Goal: Transaction & Acquisition: Purchase product/service

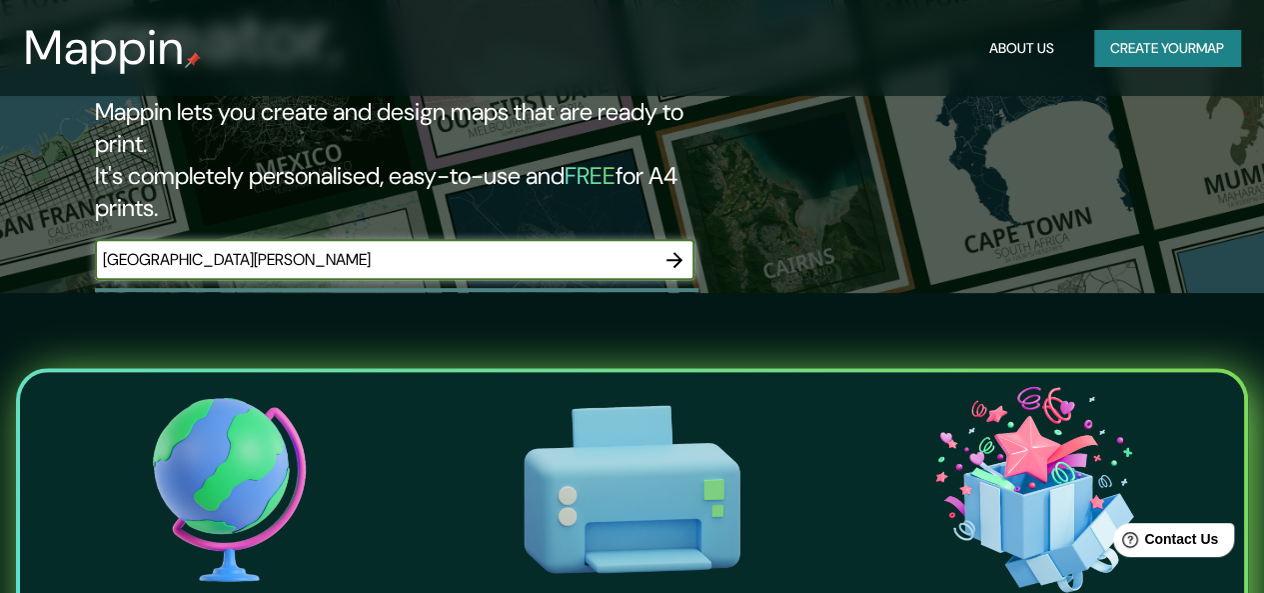
type input "[GEOGRAPHIC_DATA][PERSON_NAME]"
click at [677, 252] on icon "button" at bounding box center [675, 260] width 16 height 16
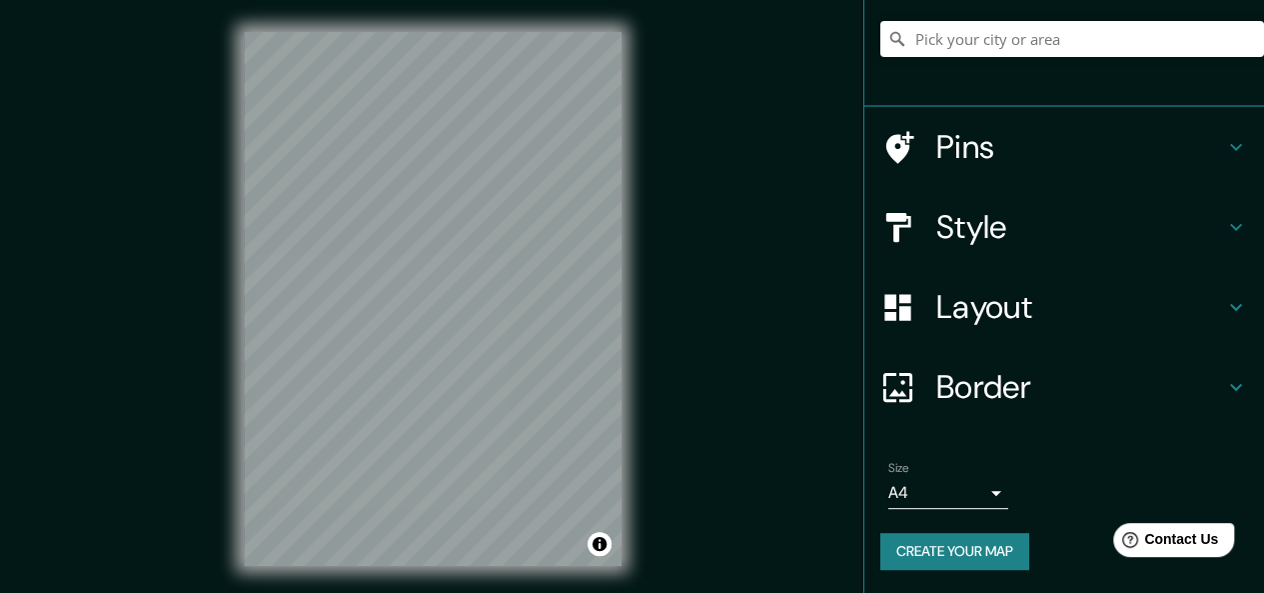
click at [1030, 312] on h4 "Layout" at bounding box center [1080, 307] width 288 height 40
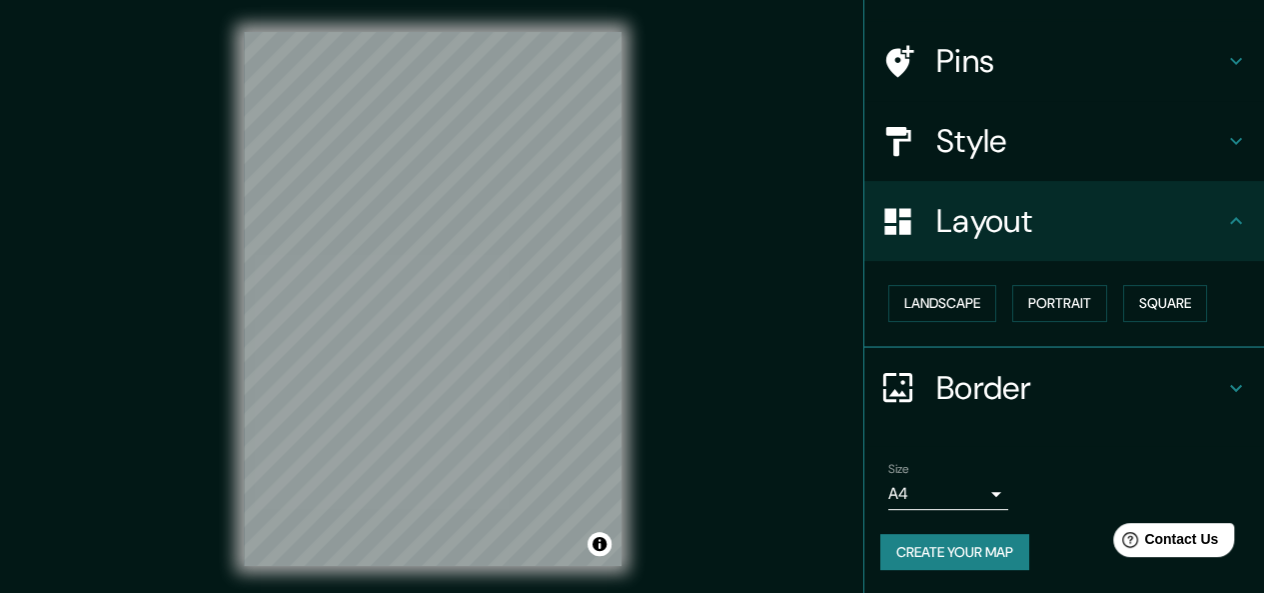
scroll to position [124, 0]
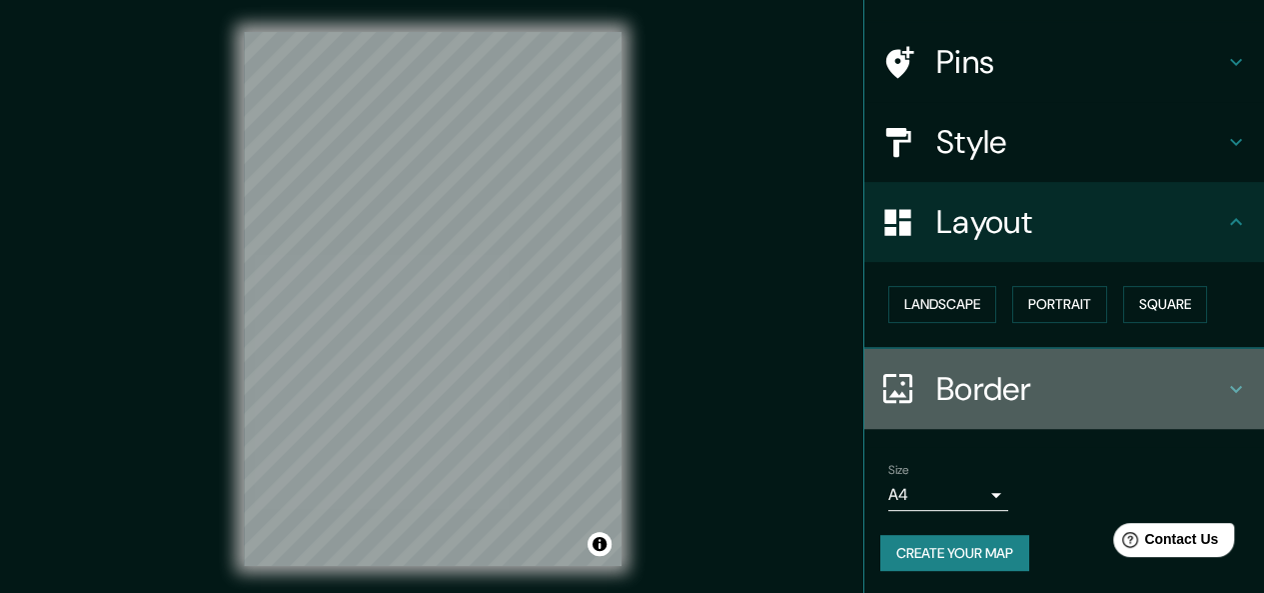
click at [981, 384] on h4 "Border" at bounding box center [1080, 389] width 288 height 40
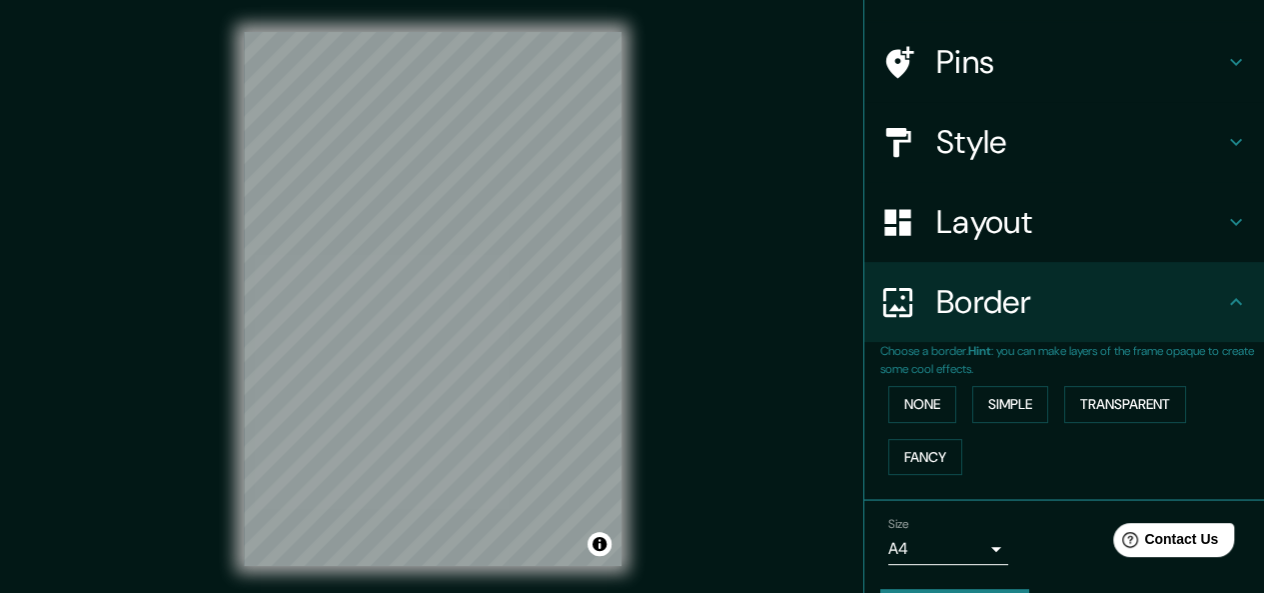
click at [1046, 137] on h4 "Style" at bounding box center [1080, 142] width 288 height 40
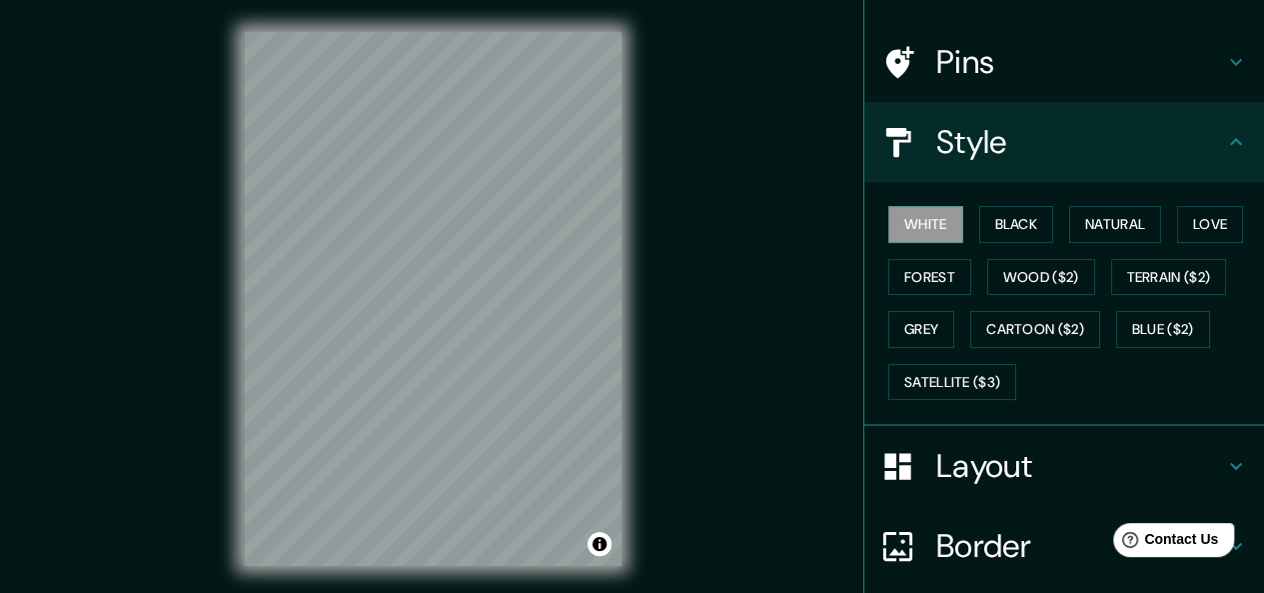
click at [1043, 136] on h4 "Style" at bounding box center [1080, 142] width 288 height 40
click at [937, 85] on div "Pins" at bounding box center [1064, 62] width 400 height 80
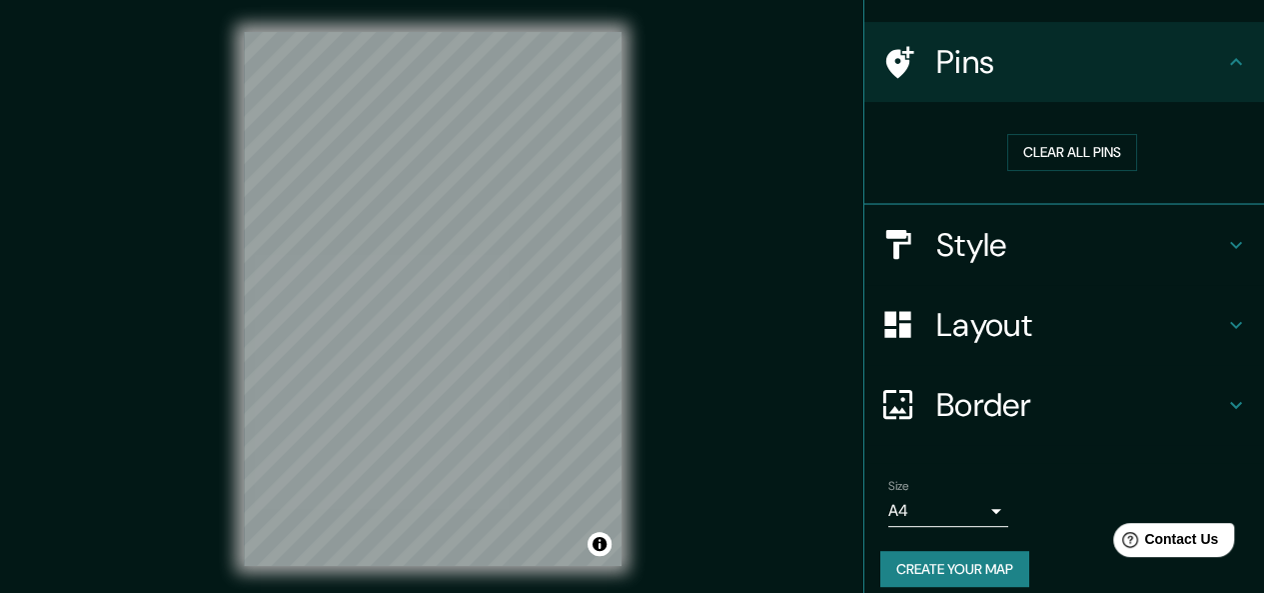
click at [983, 83] on div "Pins" at bounding box center [1064, 62] width 400 height 80
click at [1041, 163] on button "Clear all pins" at bounding box center [1072, 152] width 130 height 37
click at [1043, 146] on button "Clear all pins" at bounding box center [1072, 152] width 130 height 37
click at [957, 503] on body "Mappin Location Pins Clear all pins Style Layout Border Choose a border. Hint :…" at bounding box center [632, 296] width 1264 height 593
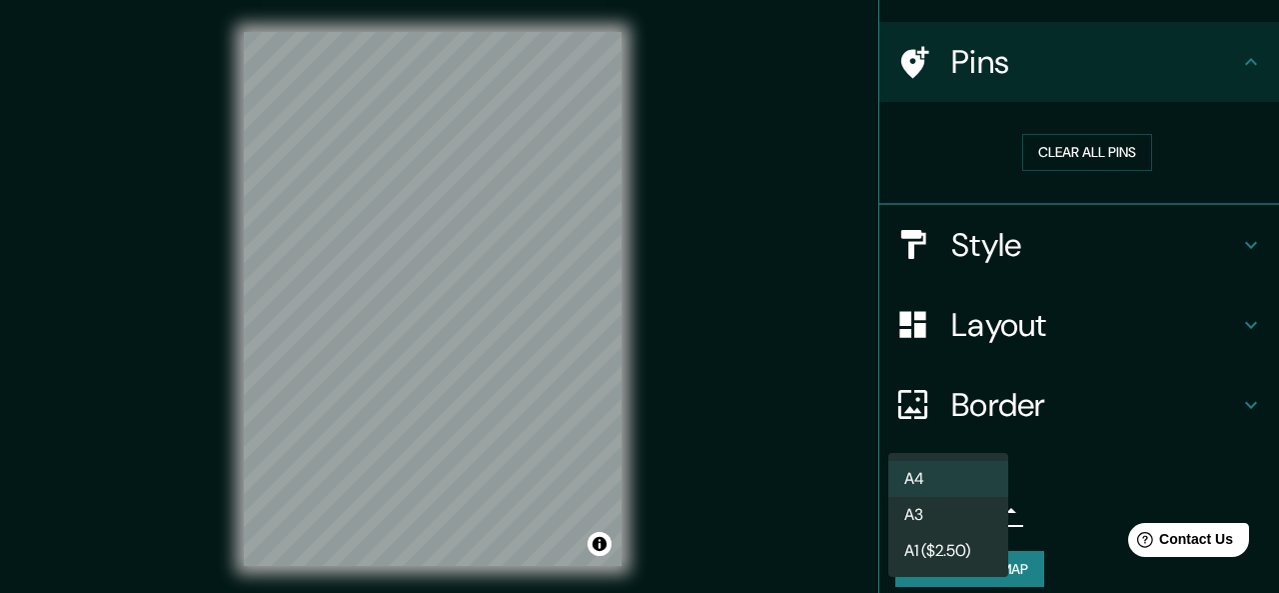
click at [983, 512] on li "A3" at bounding box center [948, 515] width 120 height 36
type input "a4"
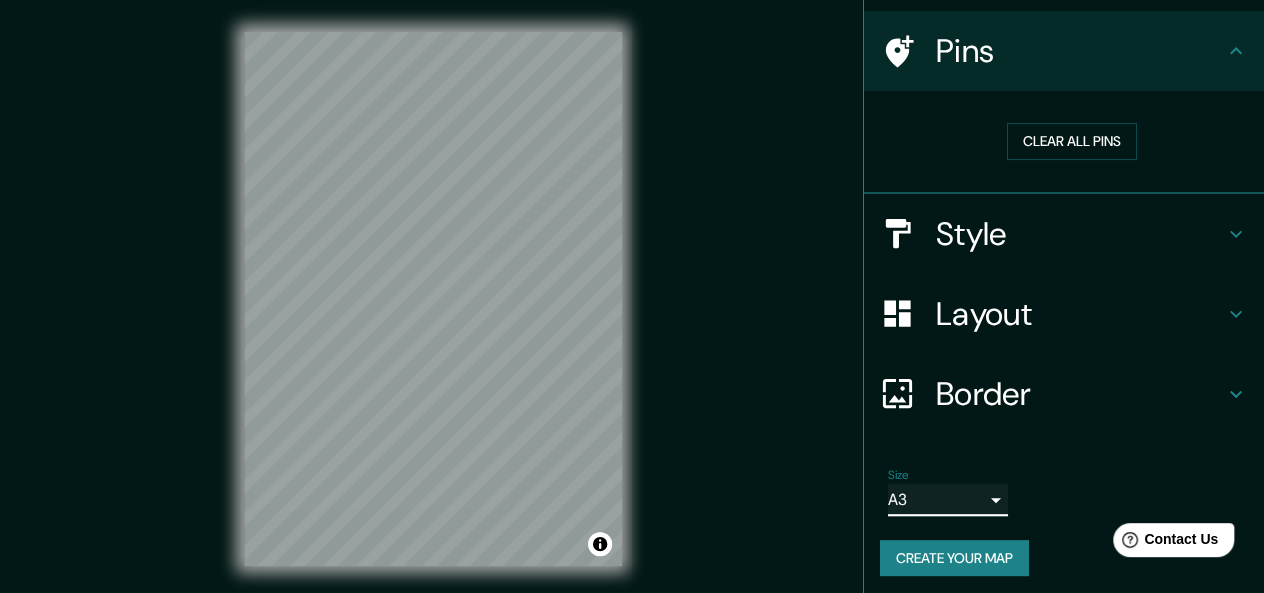
scroll to position [140, 0]
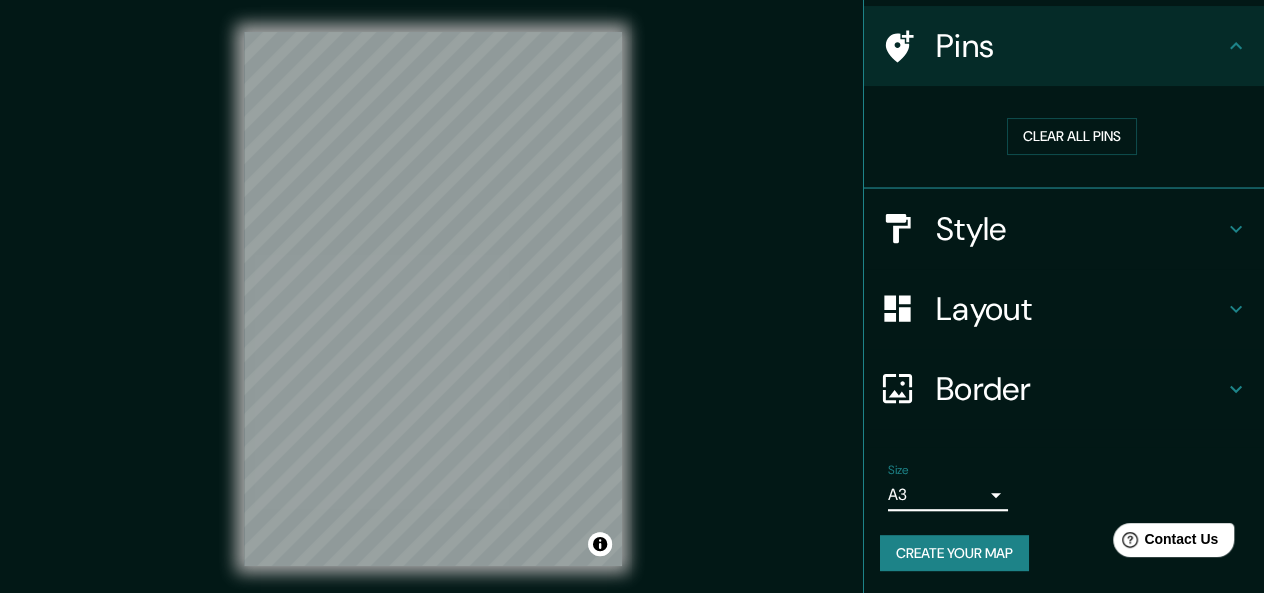
click at [1008, 389] on h4 "Border" at bounding box center [1080, 389] width 288 height 40
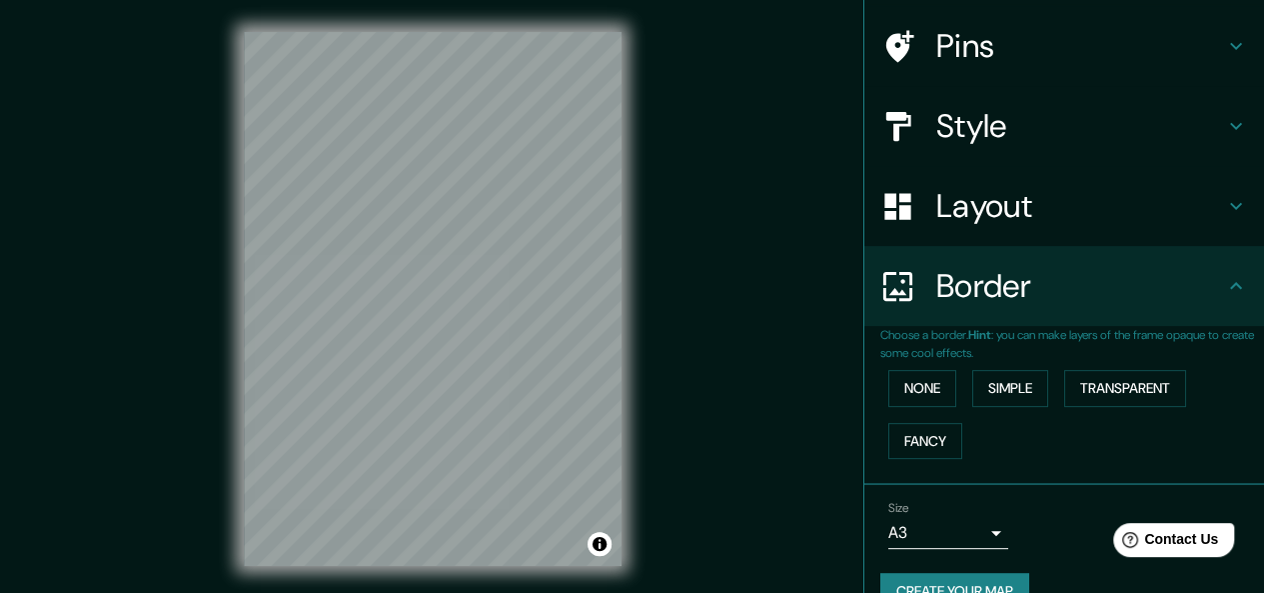
click at [978, 211] on h4 "Layout" at bounding box center [1080, 206] width 288 height 40
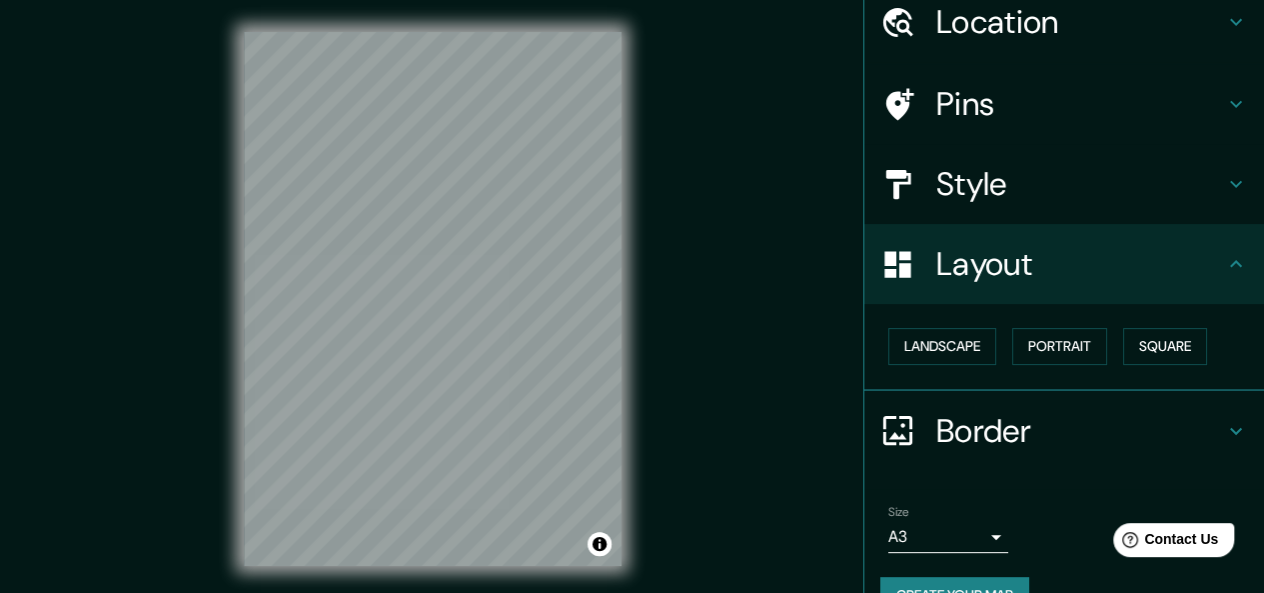
scroll to position [0, 0]
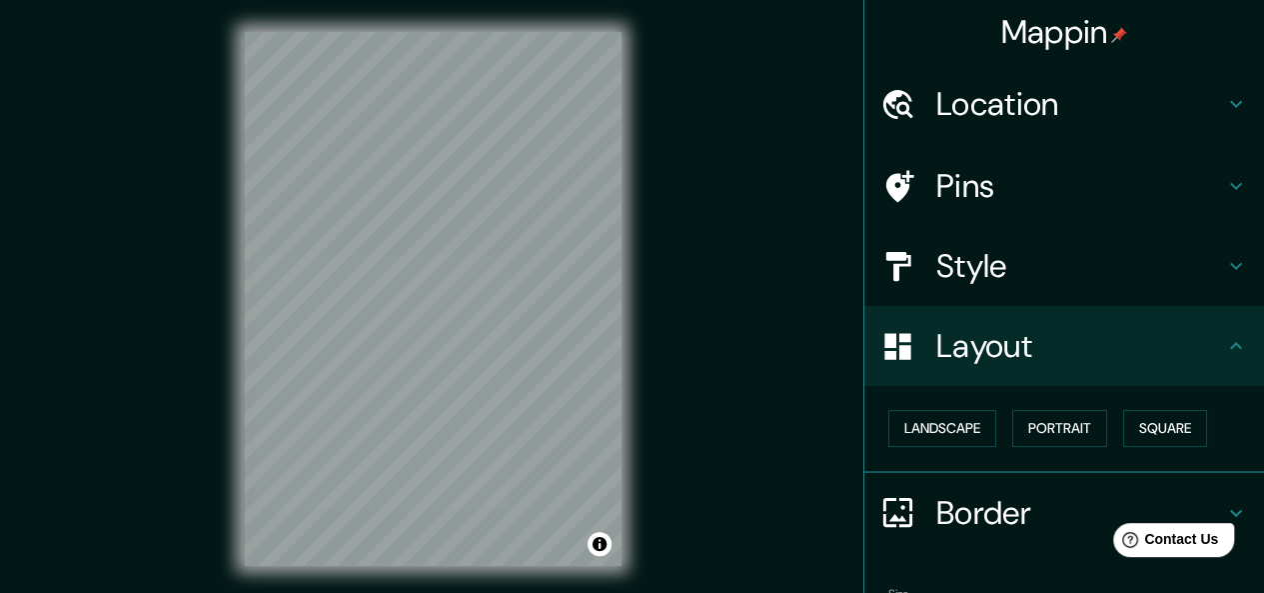
click at [1014, 115] on h4 "Location" at bounding box center [1080, 104] width 288 height 40
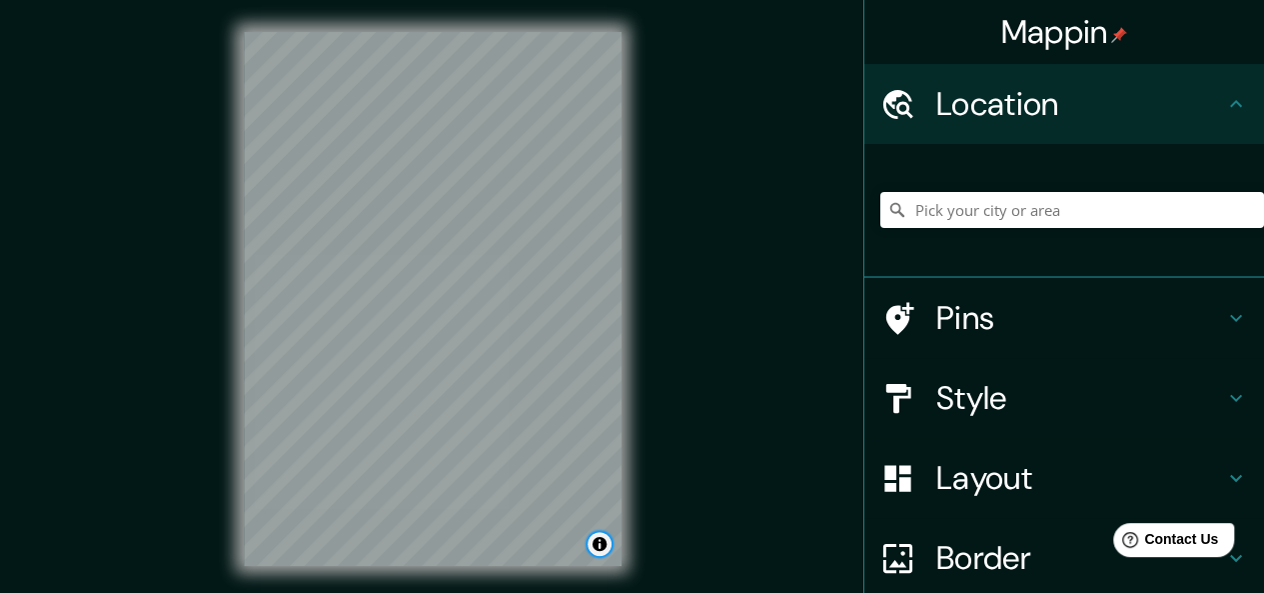
click at [605, 551] on button "Toggle attribution" at bounding box center [600, 544] width 24 height 24
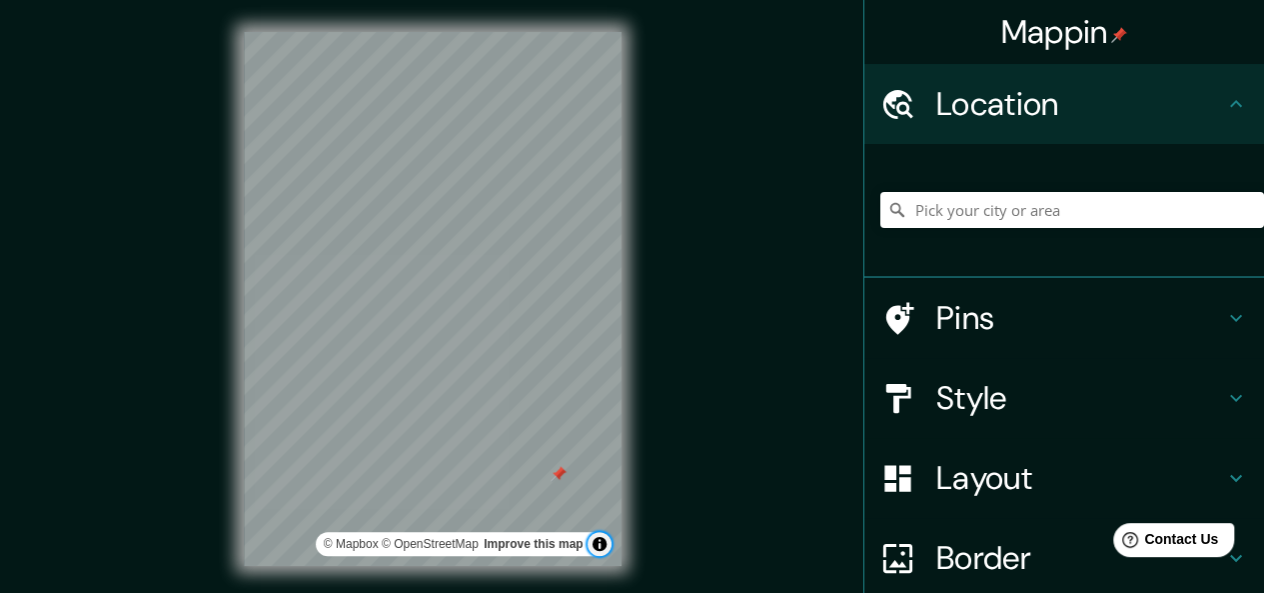
click at [599, 547] on button "Toggle attribution" at bounding box center [600, 544] width 24 height 24
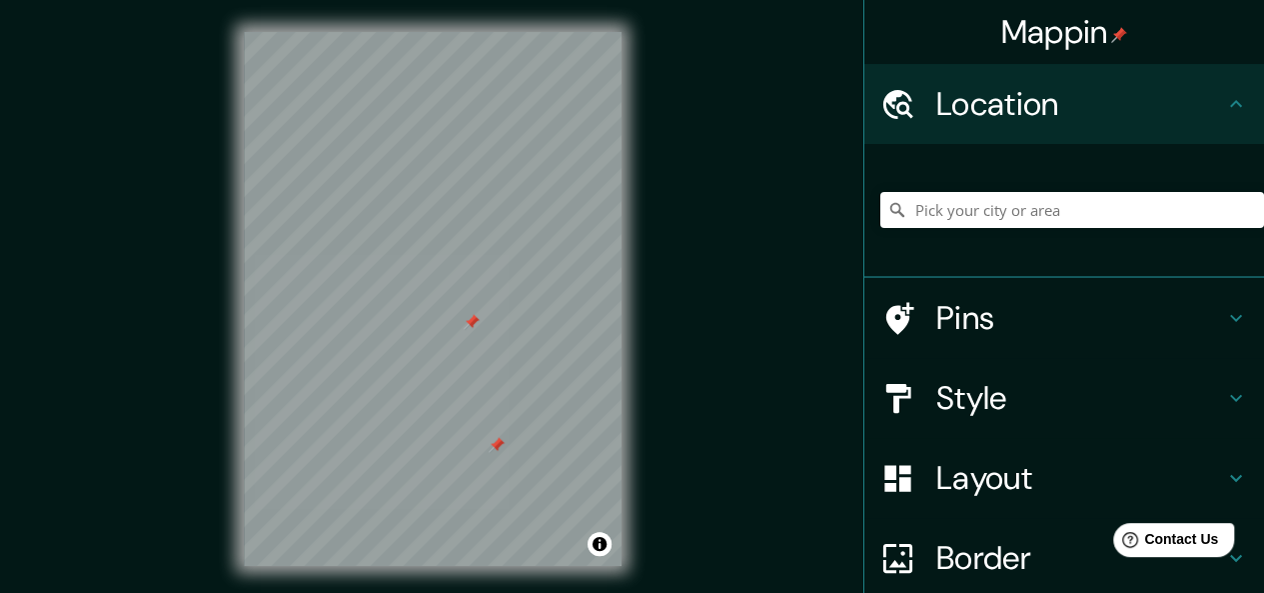
click at [470, 323] on div at bounding box center [472, 322] width 16 height 16
click at [499, 441] on div at bounding box center [497, 445] width 16 height 16
click at [452, 254] on div at bounding box center [447, 255] width 16 height 16
click at [665, 214] on div "Mappin Location Pins Style Layout Border Choose a border. Hint : you can make l…" at bounding box center [632, 315] width 1264 height 630
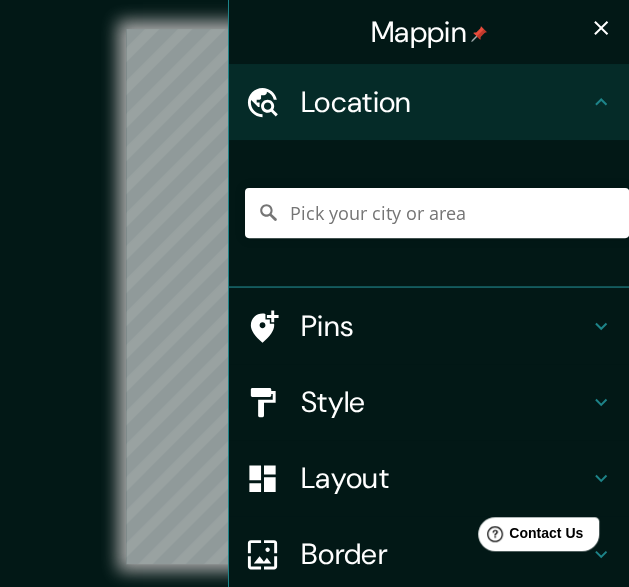
click at [594, 27] on icon "button" at bounding box center [601, 28] width 14 height 14
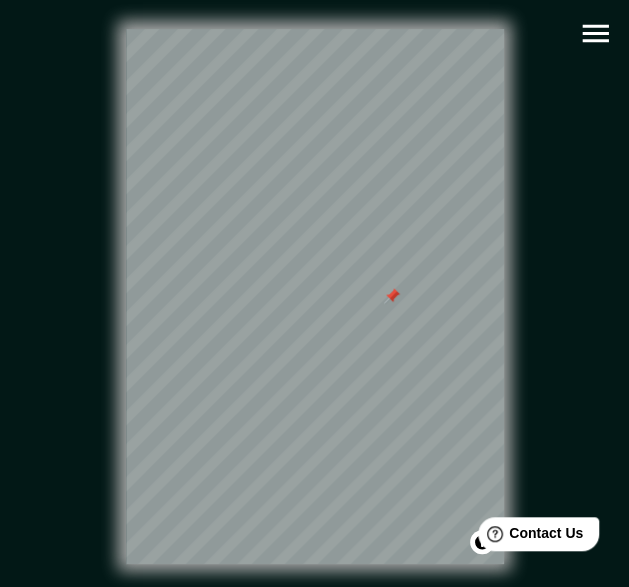
click at [390, 302] on div at bounding box center [392, 296] width 16 height 16
click at [433, 135] on div at bounding box center [434, 129] width 16 height 16
click at [431, 151] on div at bounding box center [433, 147] width 16 height 16
click at [440, 199] on div at bounding box center [437, 192] width 16 height 16
